Goal: Transaction & Acquisition: Purchase product/service

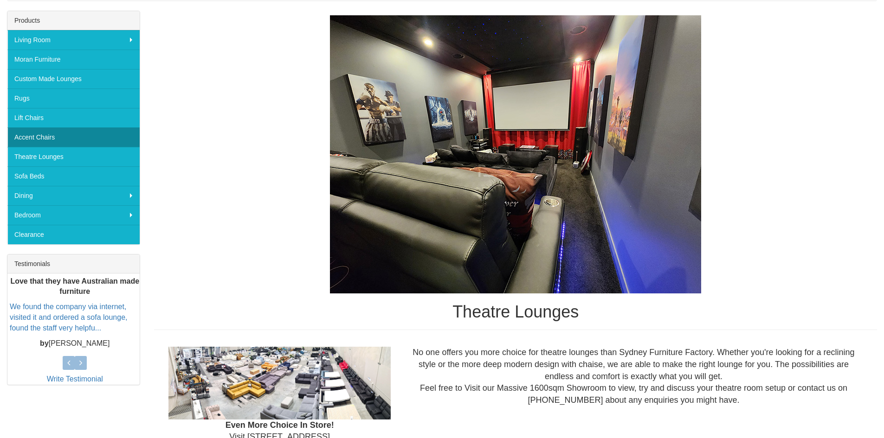
scroll to position [139, 0]
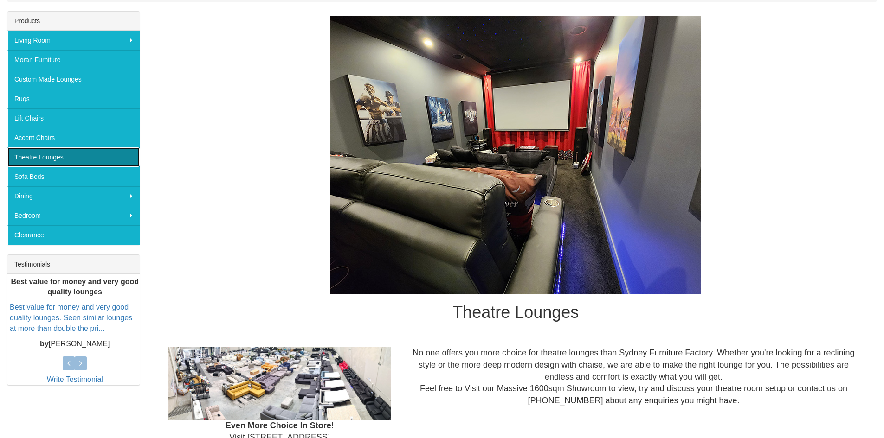
click at [40, 157] on link "Theatre Lounges" at bounding box center [73, 157] width 132 height 19
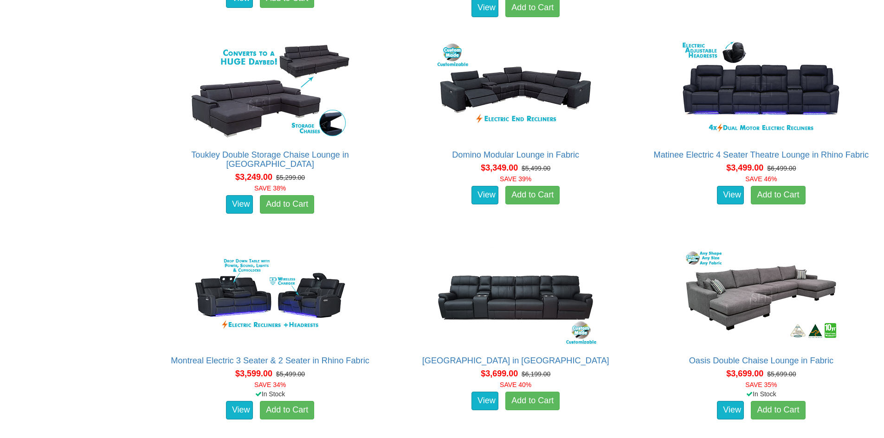
scroll to position [1809, 0]
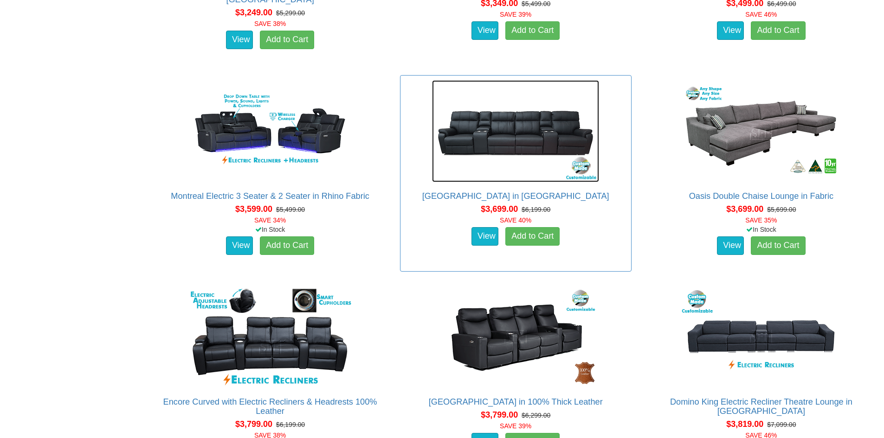
click at [520, 144] on img at bounding box center [515, 131] width 167 height 102
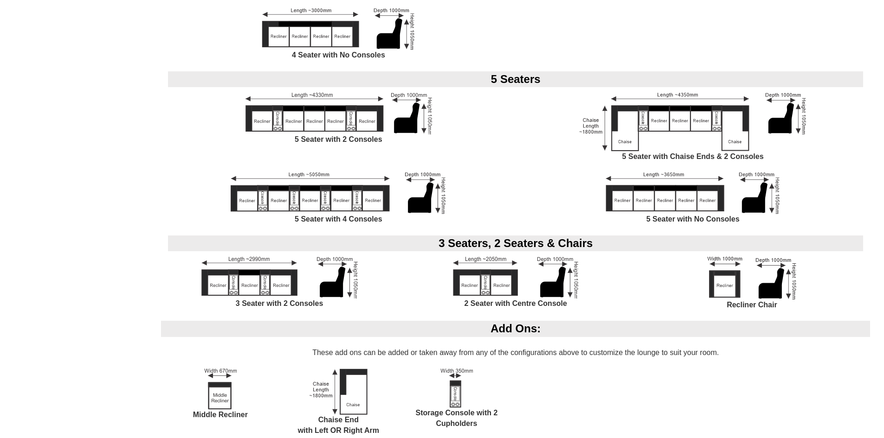
scroll to position [974, 0]
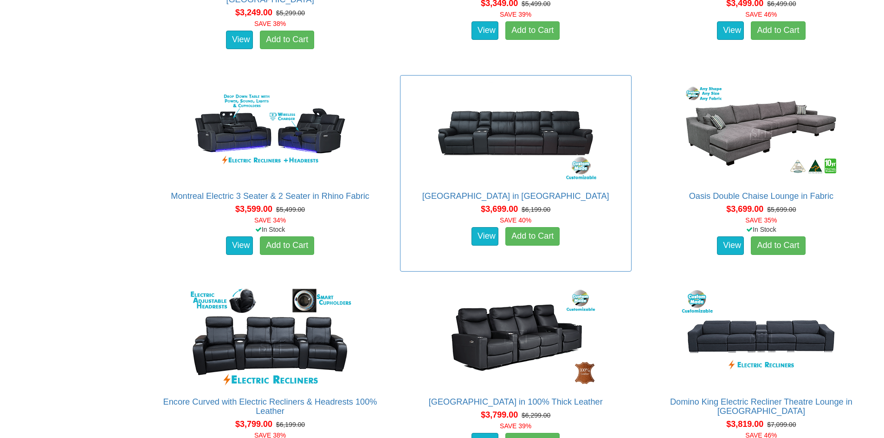
scroll to position [1995, 0]
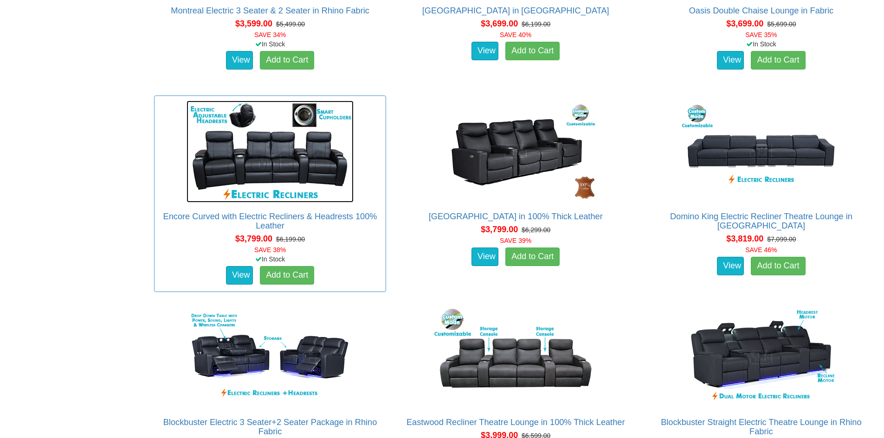
click at [288, 147] on img at bounding box center [269, 152] width 167 height 102
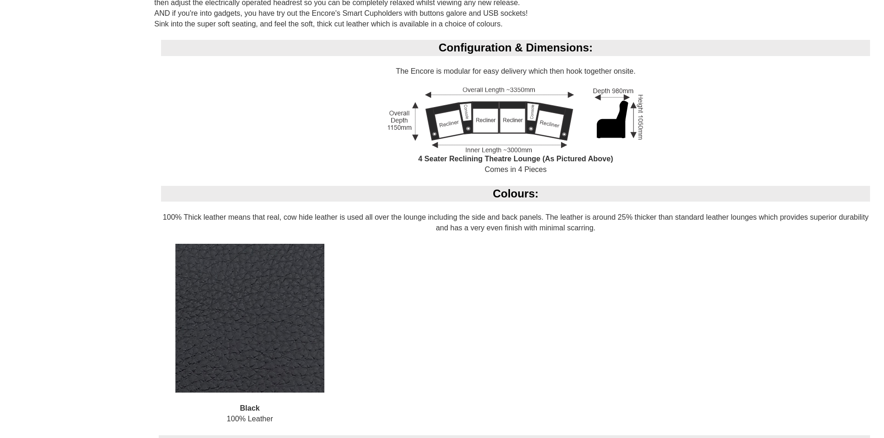
scroll to position [557, 0]
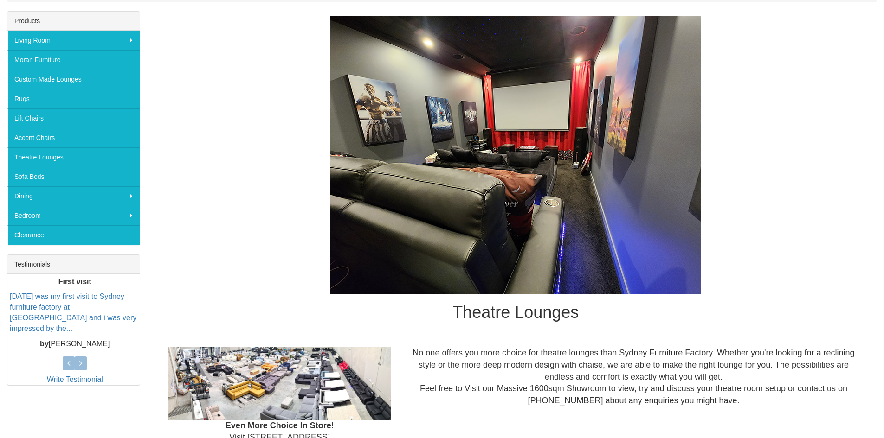
scroll to position [371, 0]
